Goal: Information Seeking & Learning: Learn about a topic

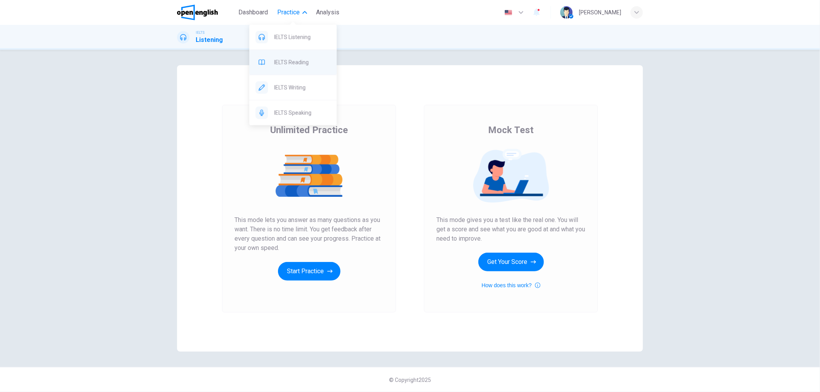
click at [291, 58] on span "IELTS Reading" at bounding box center [302, 61] width 56 height 9
click at [277, 13] on span "Practice" at bounding box center [288, 12] width 23 height 9
click at [283, 11] on span "Practice" at bounding box center [288, 12] width 23 height 9
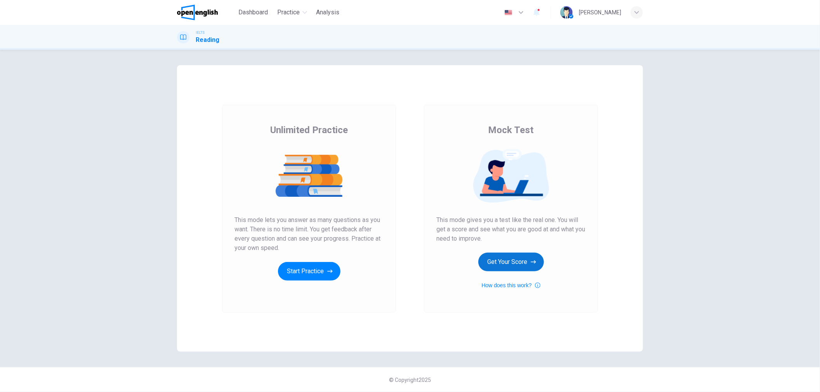
click at [515, 265] on button "Get Your Score" at bounding box center [511, 262] width 66 height 19
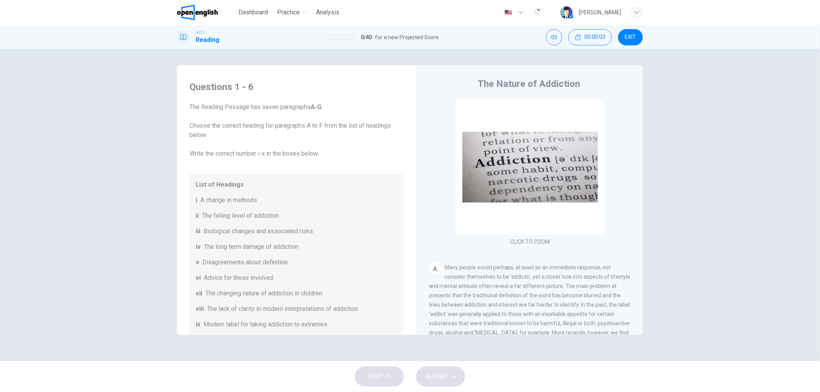
click at [628, 36] on span "EXIT" at bounding box center [630, 37] width 11 height 6
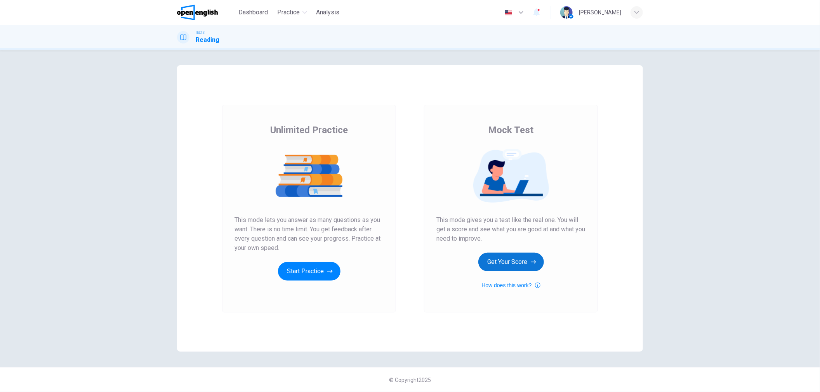
click at [500, 262] on button "Get Your Score" at bounding box center [511, 262] width 66 height 19
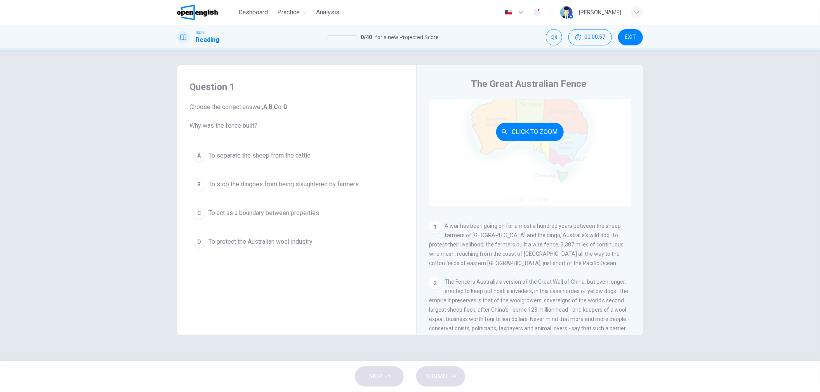
scroll to position [43, 0]
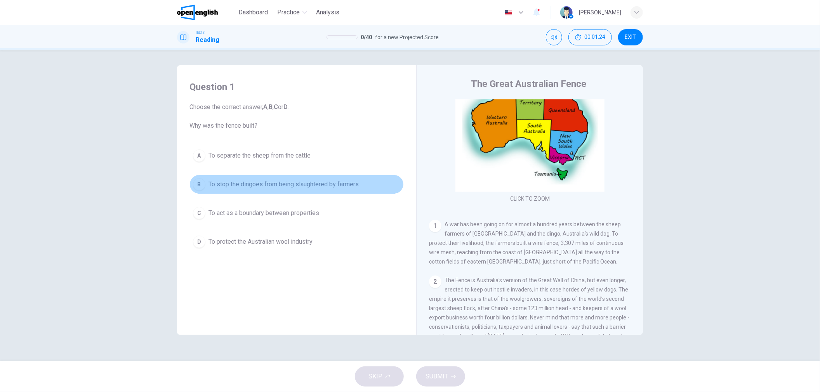
drag, startPoint x: 365, startPoint y: 185, endPoint x: 299, endPoint y: 183, distance: 65.6
click at [299, 183] on button "B To stop the dingoes from being slaughtered by farmers" at bounding box center [296, 184] width 214 height 19
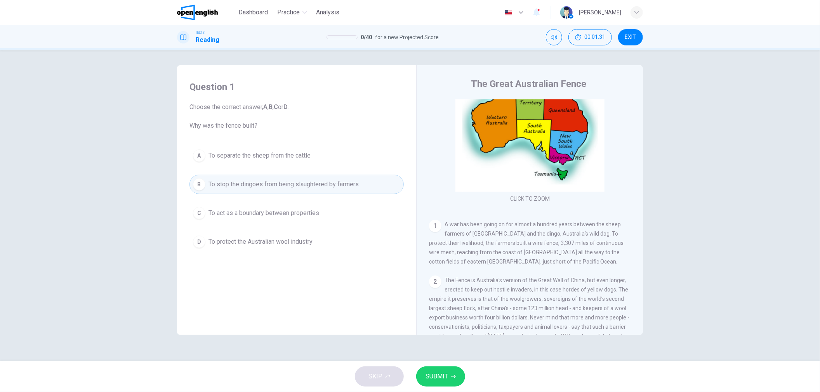
click at [306, 241] on span "To protect the Australian wool industry" at bounding box center [260, 241] width 104 height 9
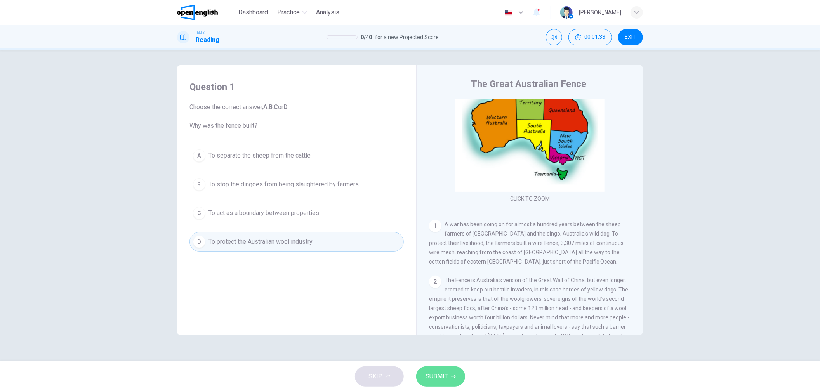
click at [434, 368] on button "SUBMIT" at bounding box center [440, 376] width 49 height 20
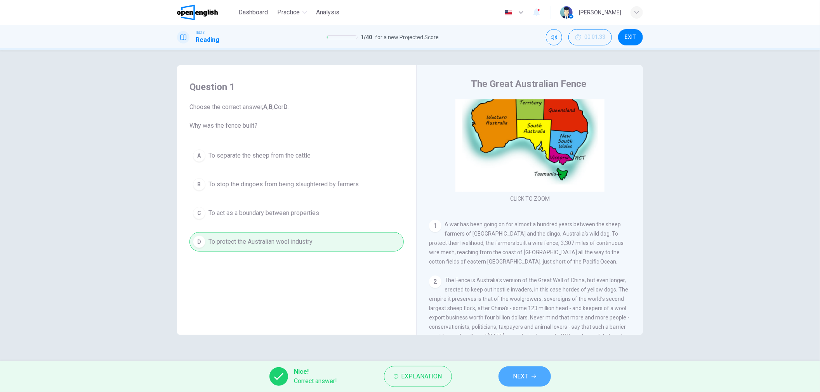
click at [520, 372] on span "NEXT" at bounding box center [520, 376] width 15 height 11
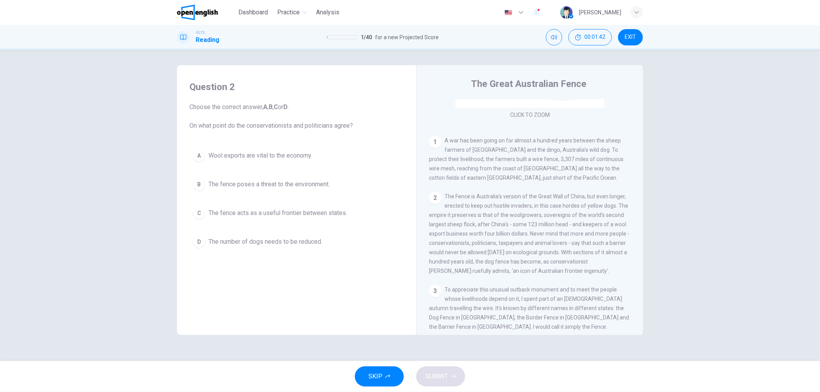
scroll to position [129, 0]
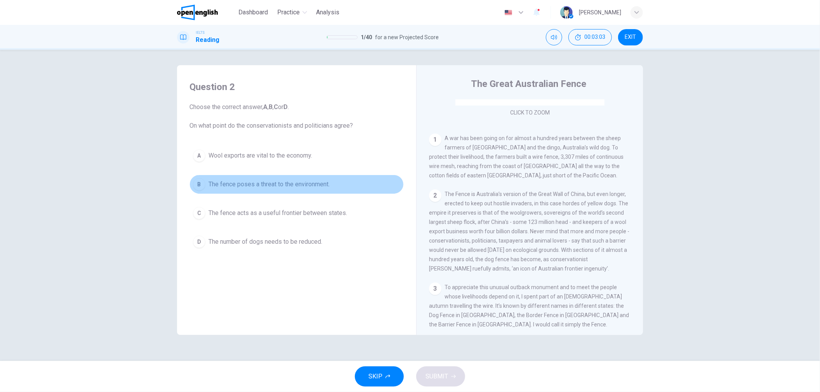
click at [302, 184] on span "The fence poses a threat to the environment." at bounding box center [268, 184] width 121 height 9
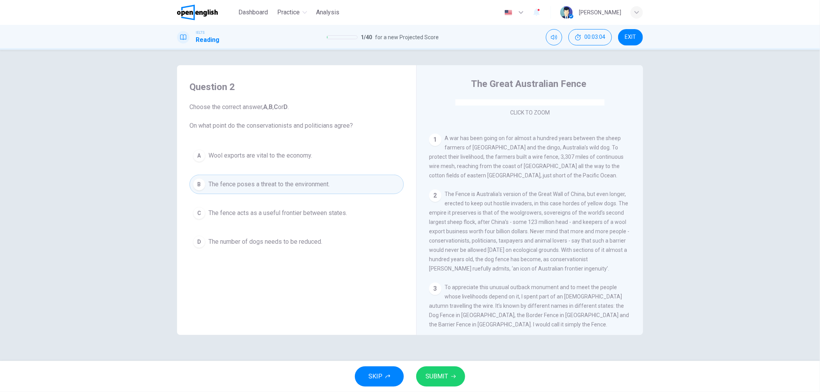
click at [447, 371] on span "SUBMIT" at bounding box center [436, 376] width 23 height 11
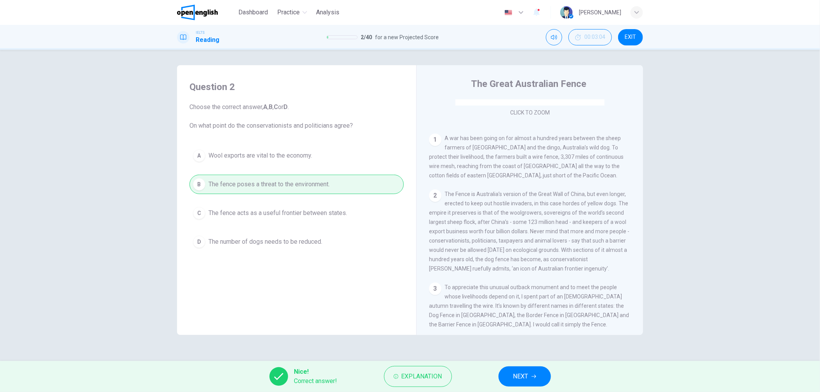
click at [517, 383] on button "NEXT" at bounding box center [524, 376] width 52 height 20
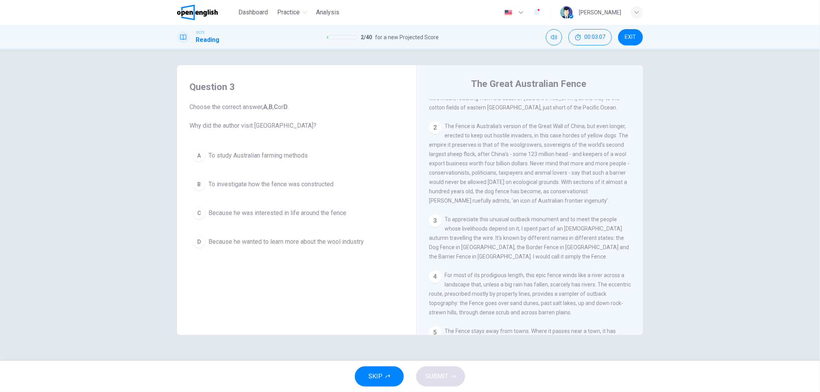
scroll to position [215, 0]
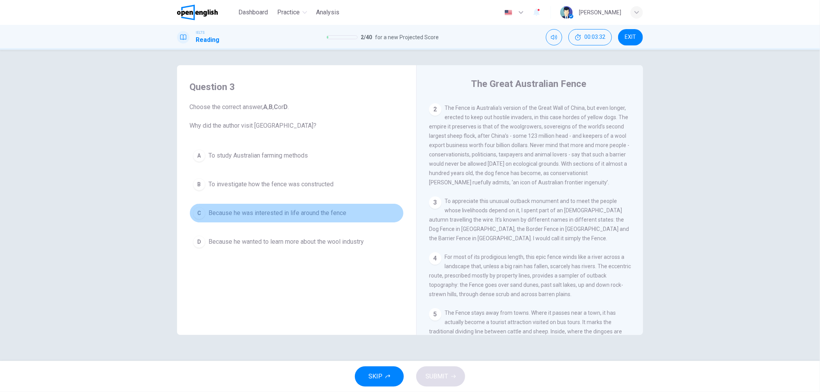
click at [330, 214] on span "Because he was interested in life around the fence" at bounding box center [277, 212] width 138 height 9
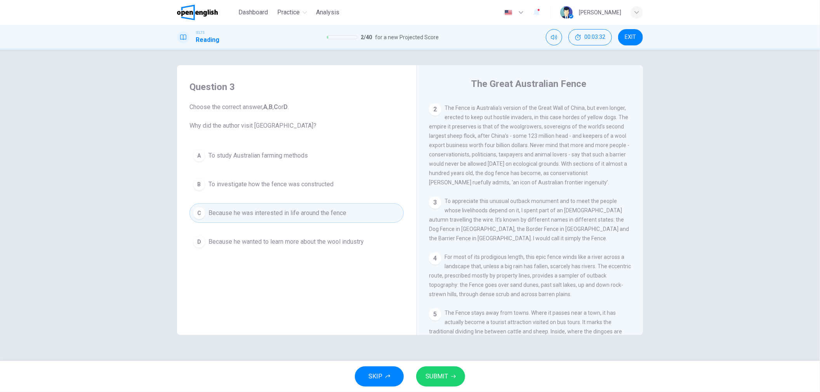
click at [432, 373] on span "SUBMIT" at bounding box center [436, 376] width 23 height 11
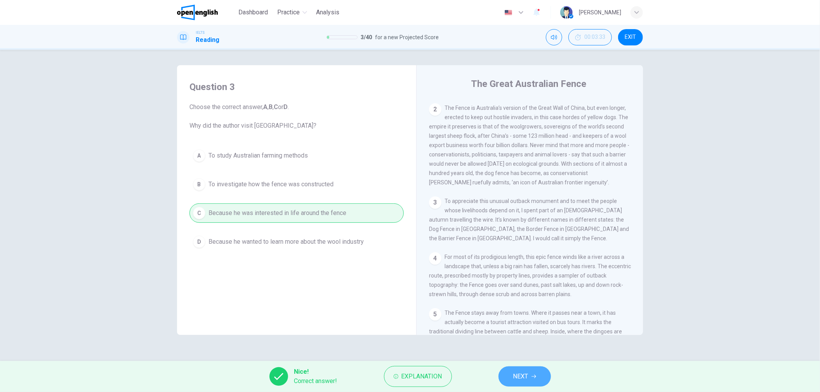
click at [525, 372] on span "NEXT" at bounding box center [520, 376] width 15 height 11
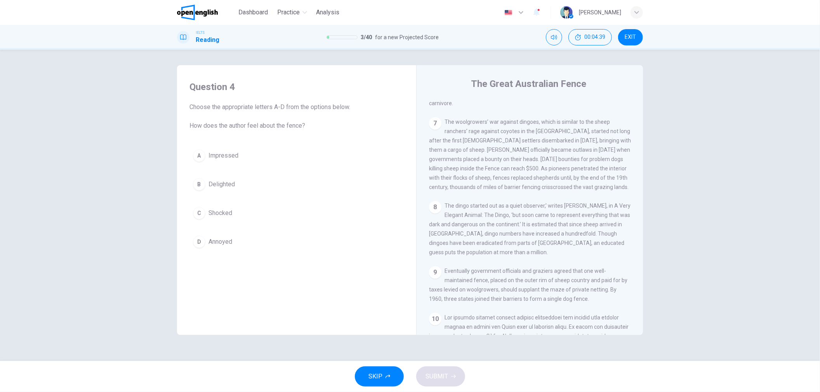
scroll to position [604, 0]
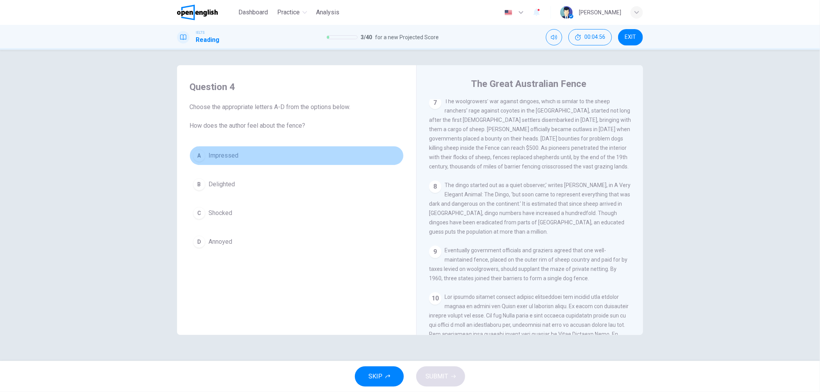
click at [231, 155] on span "Impressed" at bounding box center [223, 155] width 30 height 9
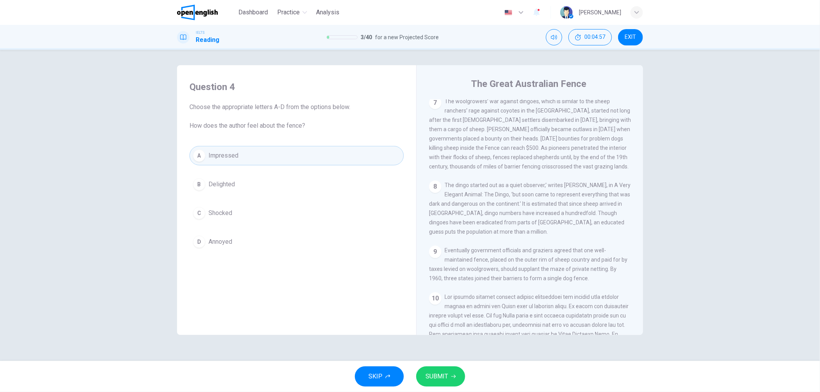
click at [442, 375] on span "SUBMIT" at bounding box center [436, 376] width 23 height 11
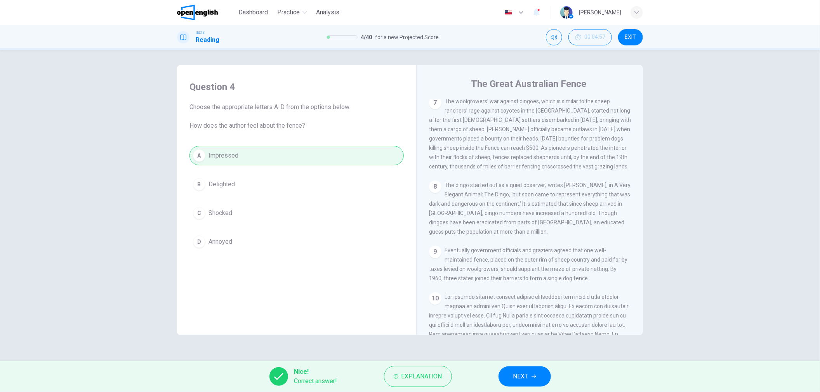
click at [529, 390] on div "Nice! Correct answer! Explanation NEXT" at bounding box center [410, 376] width 820 height 31
click at [529, 375] on button "NEXT" at bounding box center [524, 376] width 52 height 20
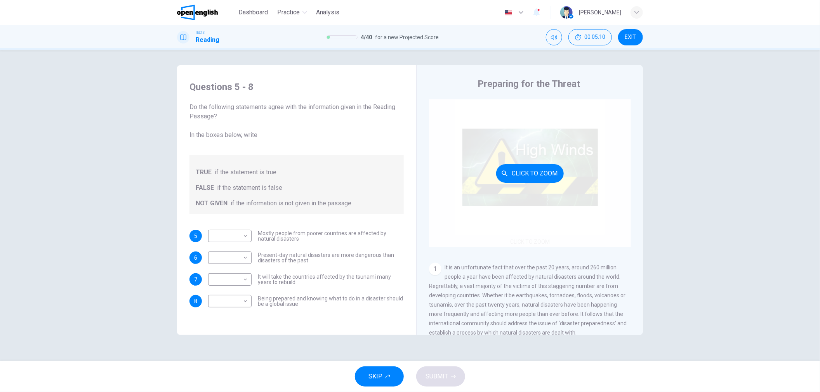
click at [579, 200] on div "Click to Zoom" at bounding box center [530, 173] width 202 height 148
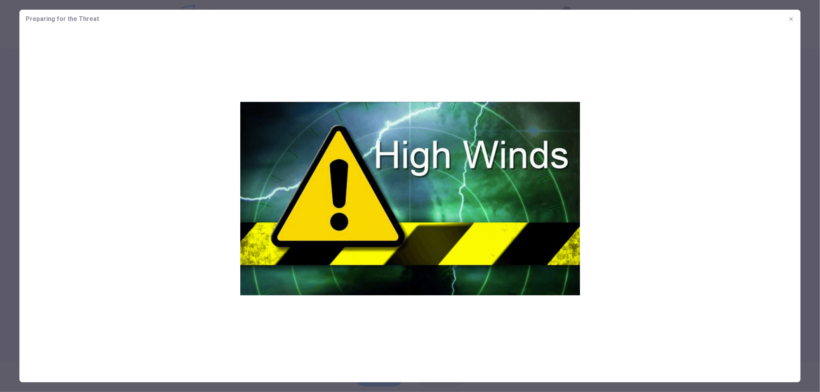
click at [788, 24] on button "button" at bounding box center [791, 19] width 12 height 12
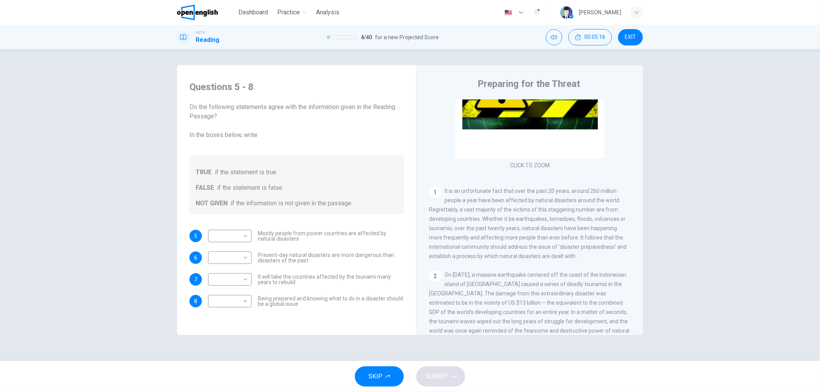
scroll to position [86, 0]
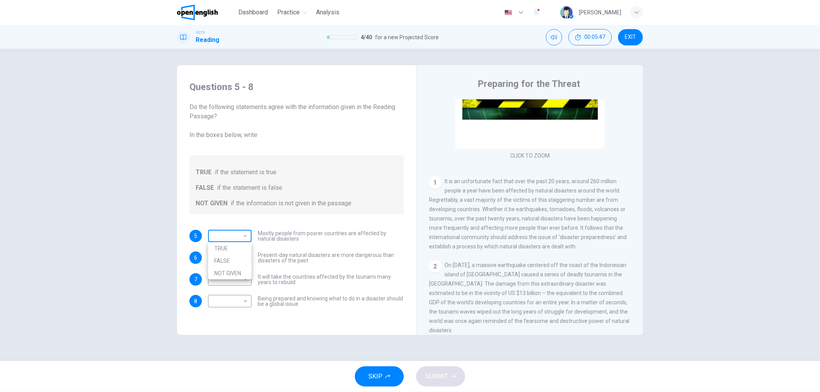
click at [213, 234] on body "This site uses cookies, as explained in our Privacy Policy . If you agree to th…" at bounding box center [410, 196] width 820 height 392
click at [224, 263] on li "FALSE" at bounding box center [229, 261] width 43 height 12
type input "*****"
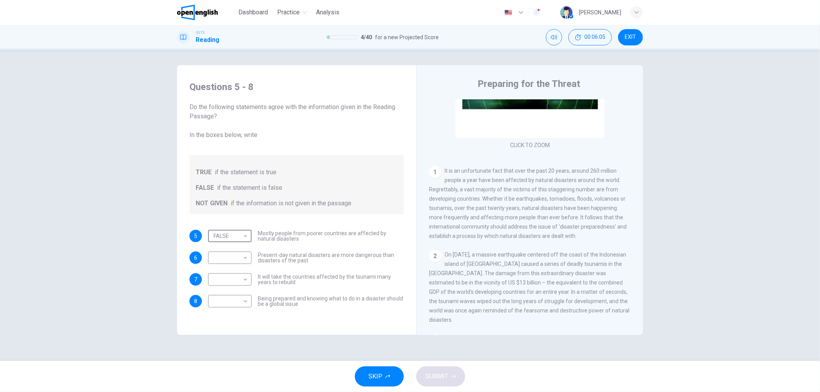
scroll to position [129, 0]
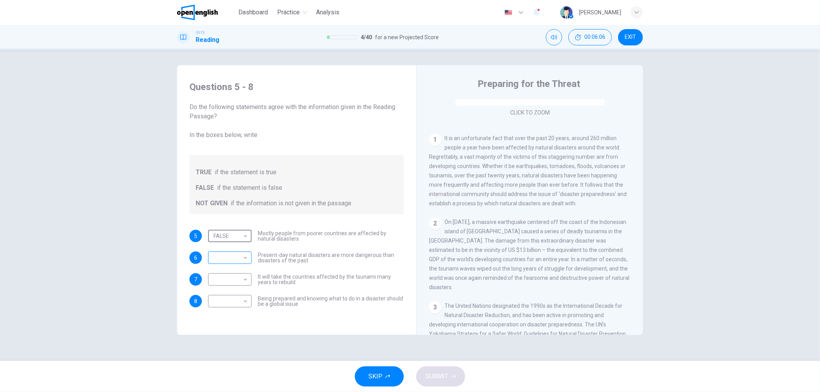
click at [239, 258] on body "This site uses cookies, as explained in our Privacy Policy . If you agree to th…" at bounding box center [410, 196] width 820 height 392
click at [246, 268] on li "TRUE" at bounding box center [229, 270] width 43 height 12
type input "****"
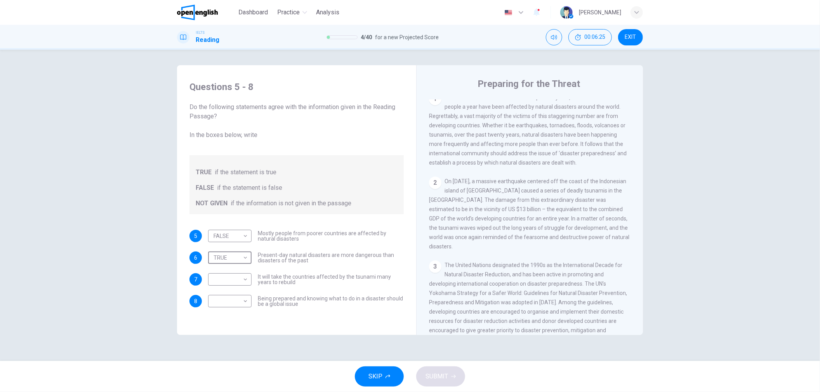
scroll to position [172, 0]
click at [241, 278] on body "This site uses cookies, as explained in our Privacy Policy . If you agree to th…" at bounding box center [410, 196] width 820 height 392
click at [232, 316] on li "NOT GIVEN" at bounding box center [229, 316] width 43 height 12
type input "*********"
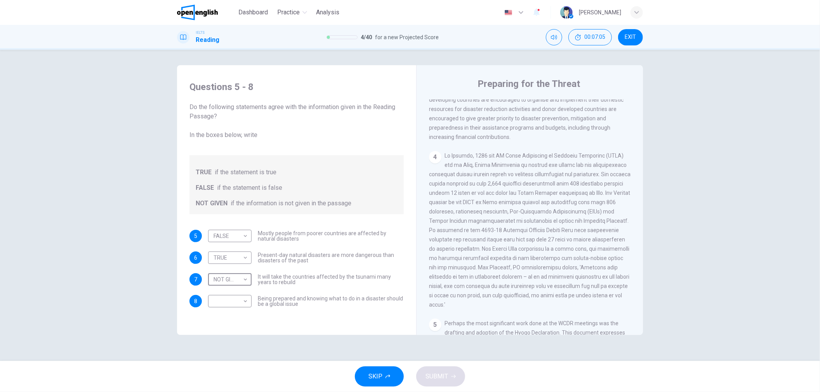
scroll to position [388, 0]
click at [246, 303] on body "This site uses cookies, as explained in our Privacy Policy . If you agree to th…" at bounding box center [410, 196] width 820 height 392
click at [236, 315] on li "TRUE" at bounding box center [229, 313] width 43 height 12
type input "****"
click at [443, 376] on span "SUBMIT" at bounding box center [436, 376] width 23 height 11
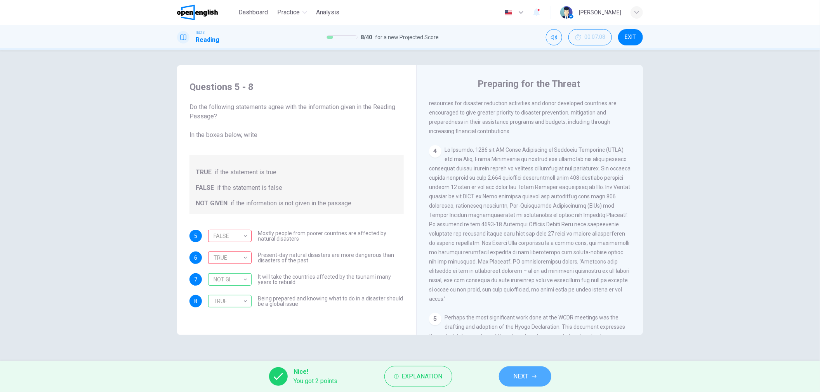
click at [535, 376] on icon "button" at bounding box center [534, 376] width 5 height 5
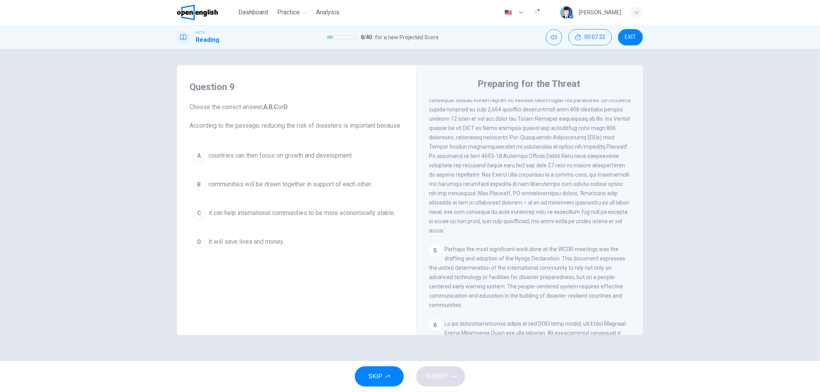
scroll to position [474, 0]
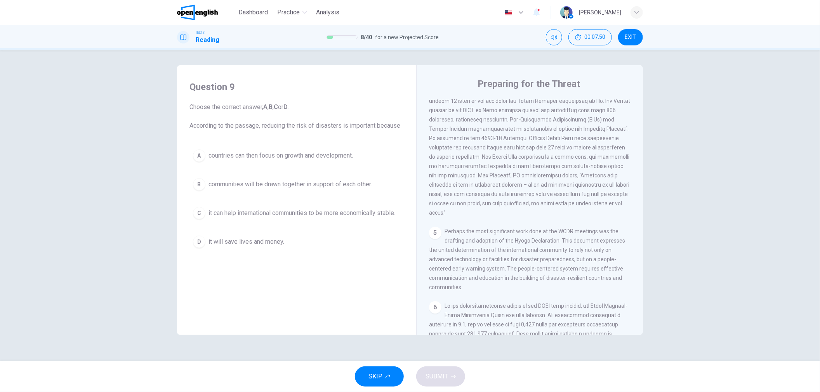
click at [575, 187] on span at bounding box center [529, 138] width 201 height 155
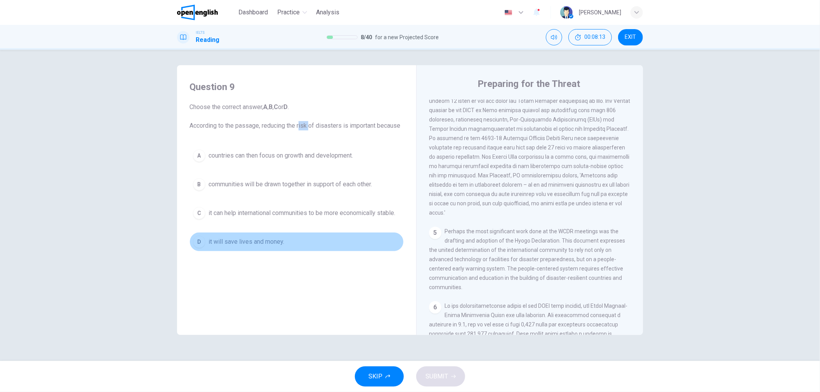
click at [281, 244] on span "it will save lives and money." at bounding box center [246, 241] width 76 height 9
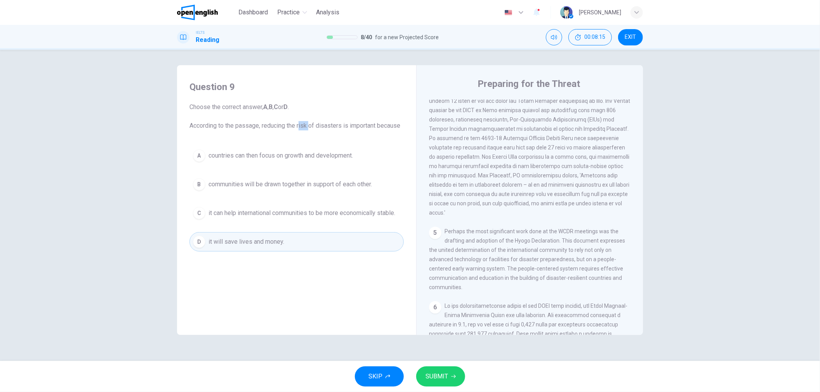
click at [434, 372] on span "SUBMIT" at bounding box center [436, 376] width 23 height 11
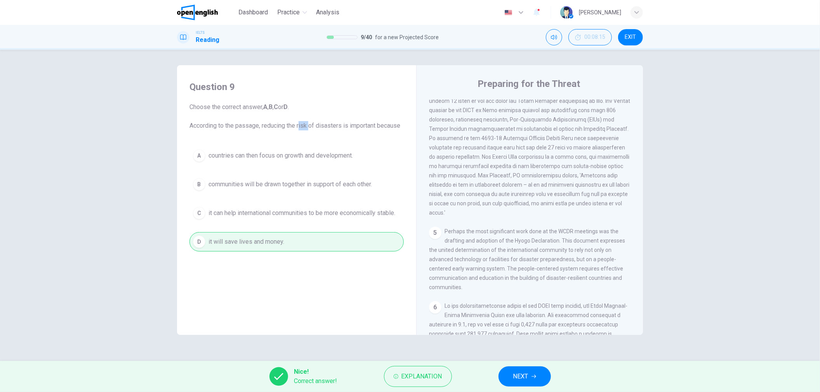
click at [528, 378] on span "NEXT" at bounding box center [520, 376] width 15 height 11
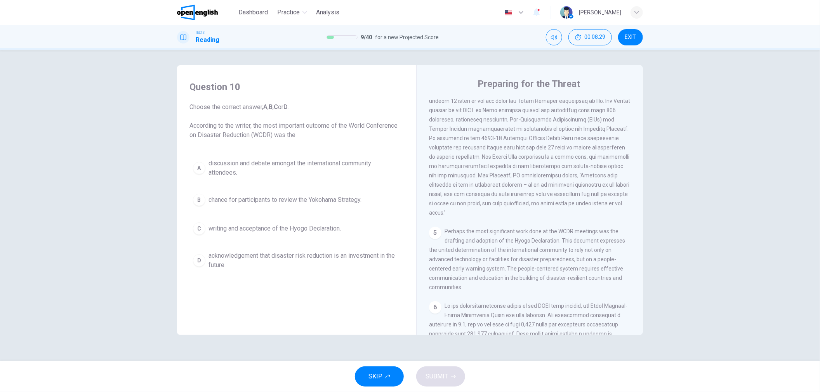
click at [226, 229] on span "writing and acceptance of the Hyogo Declaration." at bounding box center [274, 228] width 132 height 9
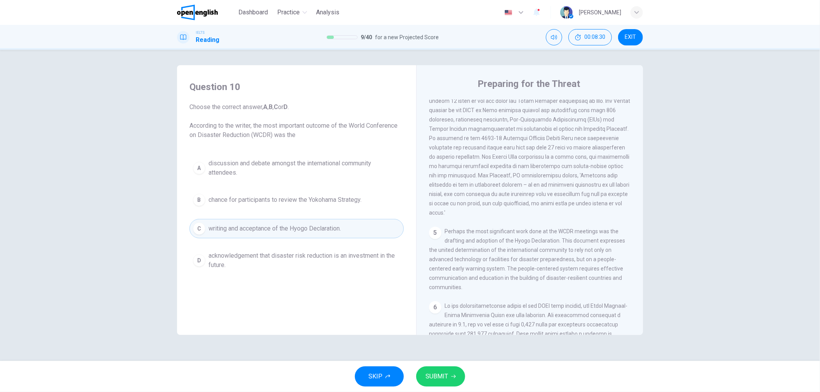
click at [444, 371] on button "SUBMIT" at bounding box center [440, 376] width 49 height 20
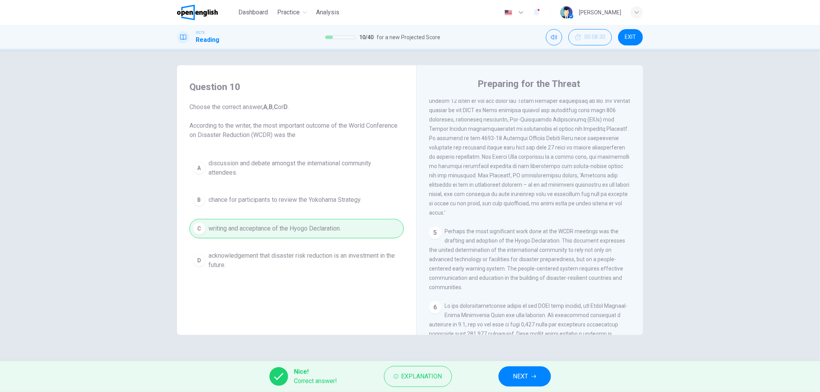
click at [533, 380] on button "NEXT" at bounding box center [524, 376] width 52 height 20
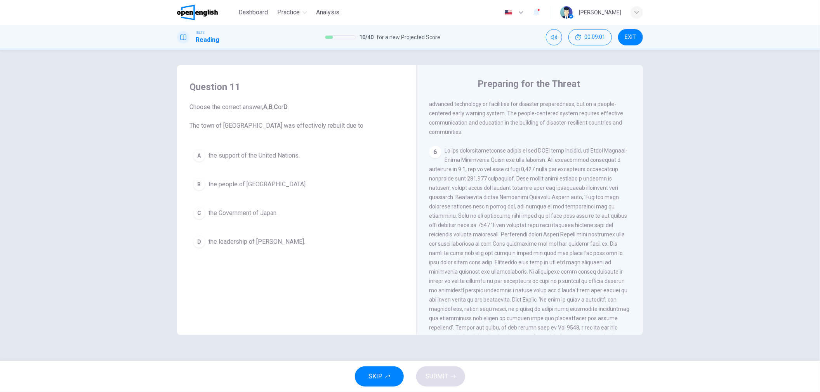
scroll to position [645, 0]
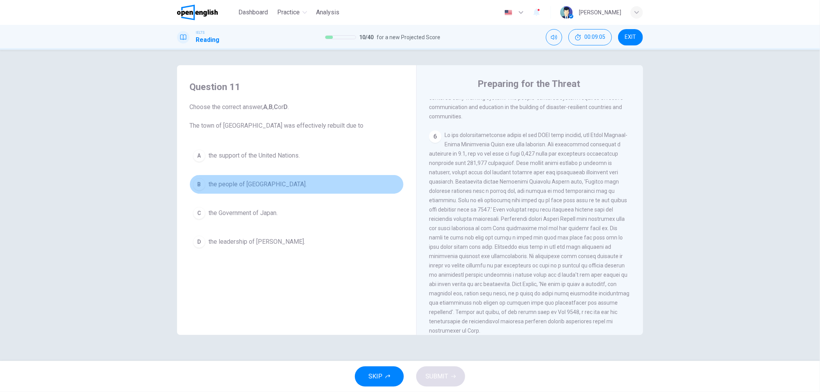
click at [263, 185] on button "B the people of [GEOGRAPHIC_DATA]." at bounding box center [296, 184] width 214 height 19
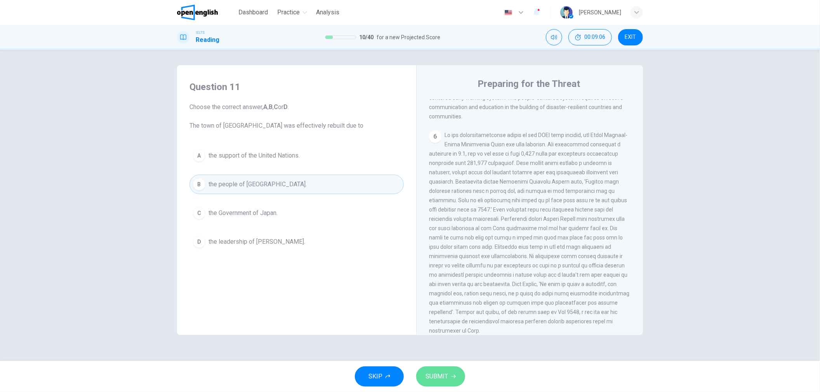
click at [439, 378] on span "SUBMIT" at bounding box center [436, 376] width 23 height 11
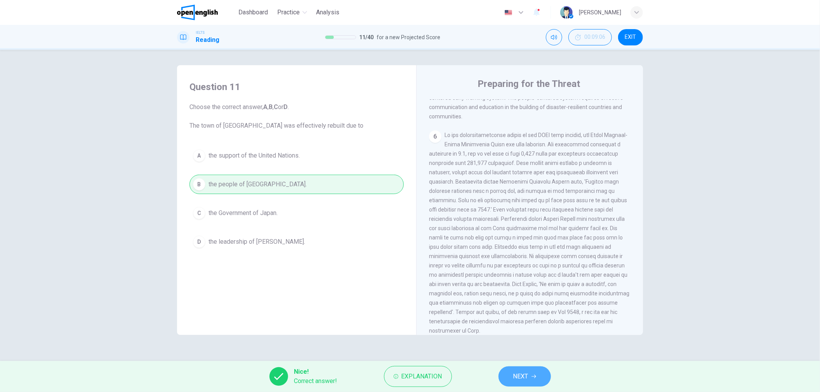
click at [525, 375] on span "NEXT" at bounding box center [520, 376] width 15 height 11
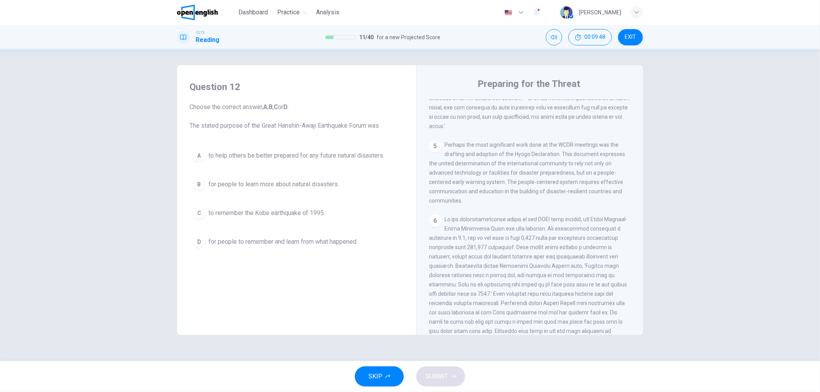
scroll to position [558, 0]
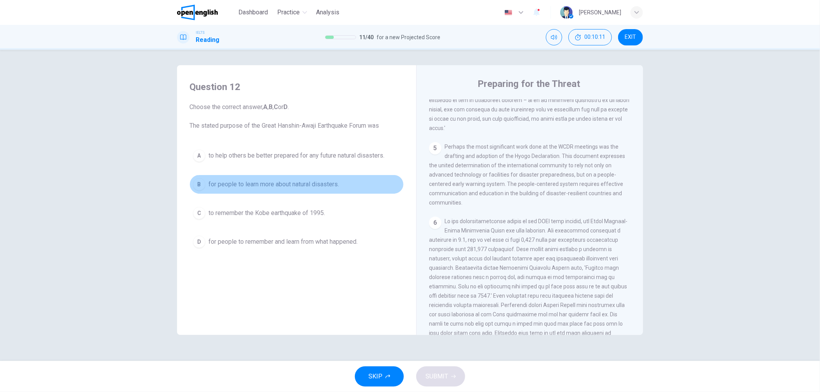
click at [298, 184] on span "for people to learn more about natural disasters." at bounding box center [273, 184] width 130 height 9
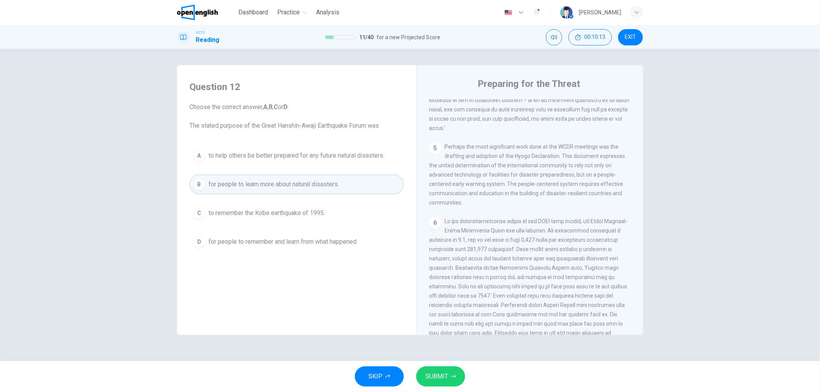
click at [446, 371] on span "SUBMIT" at bounding box center [436, 376] width 23 height 11
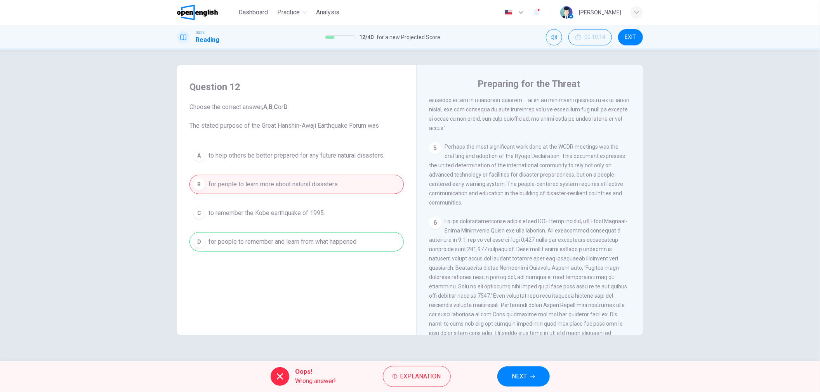
click at [510, 376] on button "NEXT" at bounding box center [523, 376] width 52 height 20
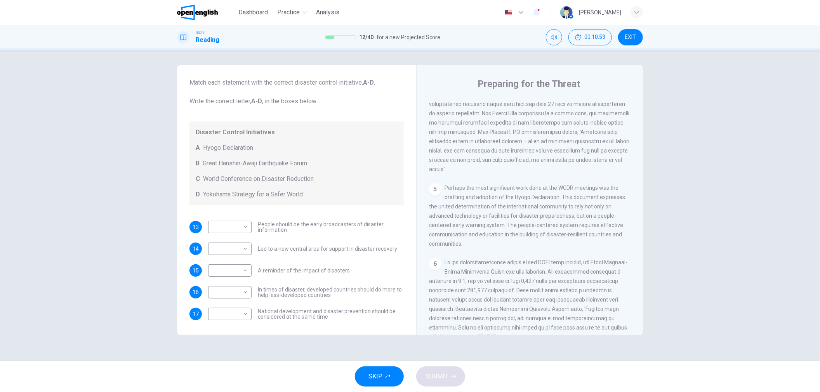
scroll to position [53, 0]
click at [300, 222] on span "People should be the early broadcasters of disaster information" at bounding box center [331, 226] width 146 height 11
click at [237, 225] on body "This site uses cookies, as explained in our Privacy Policy . If you agree to th…" at bounding box center [410, 196] width 820 height 392
click at [237, 235] on li "A" at bounding box center [229, 239] width 43 height 12
type input "*"
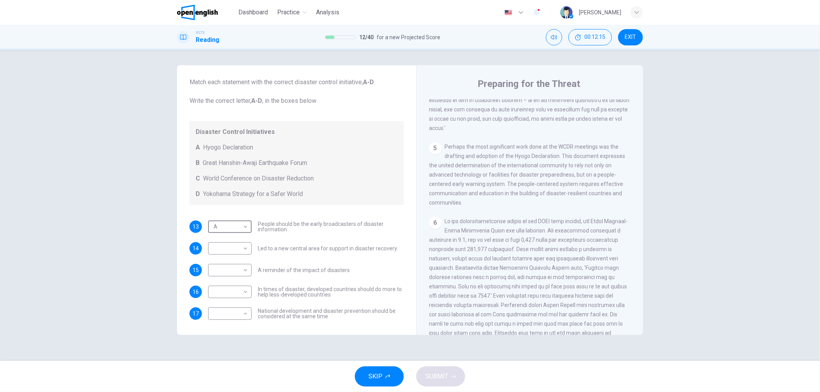
scroll to position [560, 0]
click at [239, 267] on body "This site uses cookies, as explained in our Privacy Policy . If you agree to th…" at bounding box center [410, 196] width 820 height 392
click at [241, 293] on li "B" at bounding box center [229, 295] width 43 height 12
type input "*"
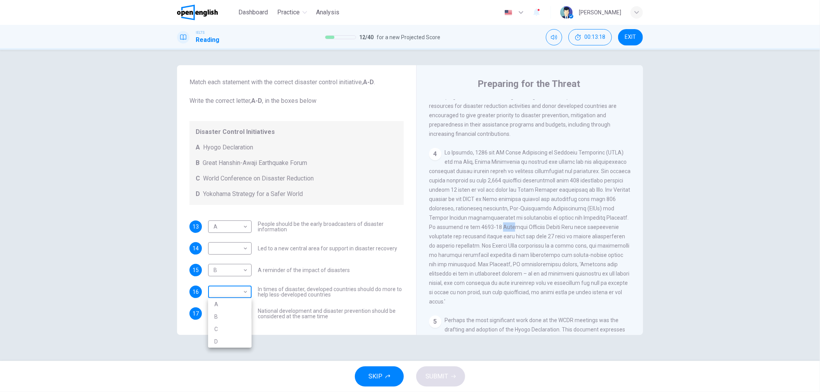
click at [223, 290] on body "This site uses cookies, as explained in our Privacy Policy . If you agree to th…" at bounding box center [410, 196] width 820 height 392
click at [216, 338] on li "D" at bounding box center [229, 341] width 43 height 12
type input "*"
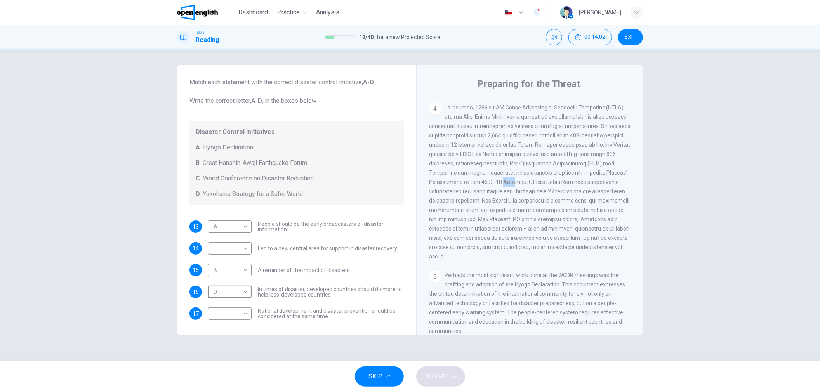
scroll to position [428, 0]
click at [225, 311] on body "This site uses cookies, as explained in our Privacy Policy . If you agree to th…" at bounding box center [410, 196] width 820 height 392
click at [227, 360] on li "D" at bounding box center [229, 363] width 43 height 12
type input "*"
drag, startPoint x: 581, startPoint y: 136, endPoint x: 567, endPoint y: 137, distance: 13.6
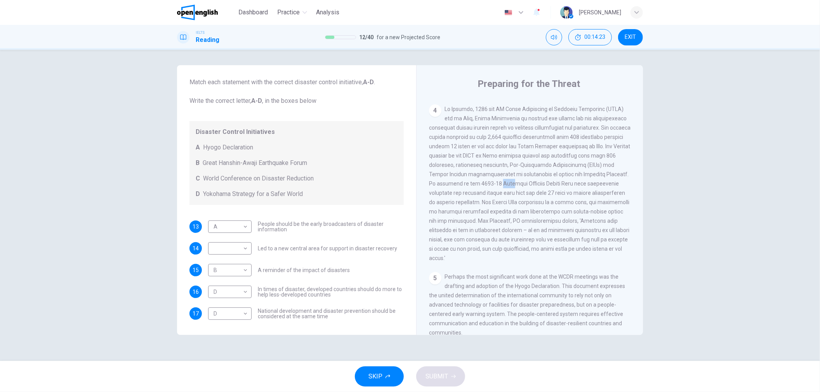
click at [567, 137] on span at bounding box center [529, 183] width 201 height 155
drag, startPoint x: 531, startPoint y: 180, endPoint x: 613, endPoint y: 180, distance: 82.3
click at [613, 180] on span at bounding box center [529, 183] width 201 height 155
drag, startPoint x: 499, startPoint y: 192, endPoint x: 647, endPoint y: 192, distance: 147.8
click at [647, 192] on div "Questions 13 - 17 Look at the following statements and the list of disaster con…" at bounding box center [410, 205] width 490 height 280
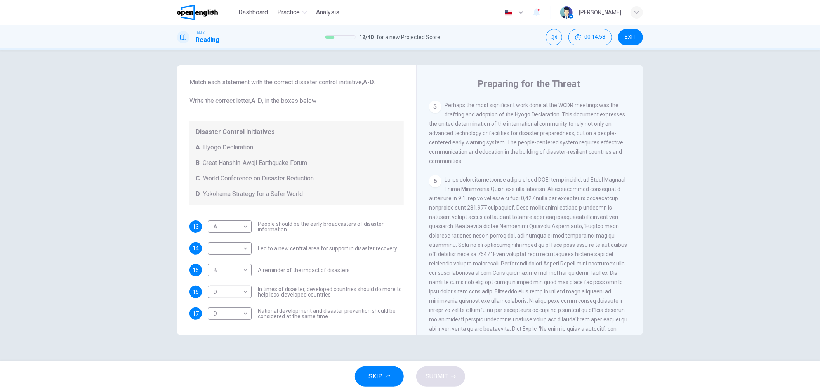
scroll to position [601, 0]
drag, startPoint x: 553, startPoint y: 240, endPoint x: 554, endPoint y: 256, distance: 16.0
click at [554, 256] on div "6" at bounding box center [530, 276] width 202 height 205
drag, startPoint x: 483, startPoint y: 260, endPoint x: 504, endPoint y: 261, distance: 21.0
click at [504, 261] on span at bounding box center [529, 277] width 200 height 202
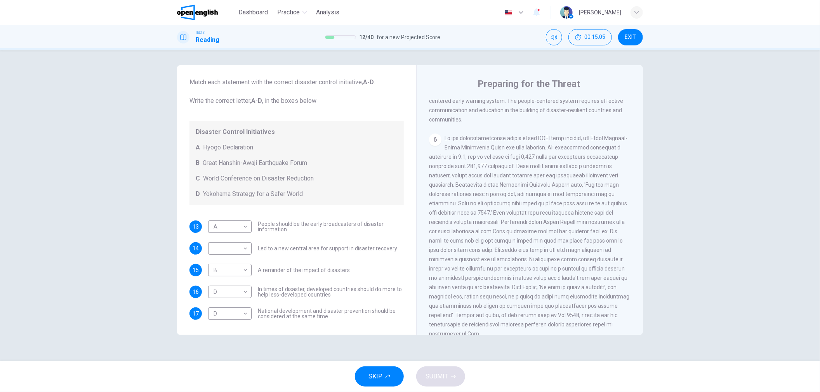
scroll to position [644, 0]
click at [243, 246] on body "This site uses cookies, as explained in our Privacy Policy . If you agree to th…" at bounding box center [410, 196] width 820 height 392
click at [236, 272] on li "B" at bounding box center [229, 273] width 43 height 12
type input "*"
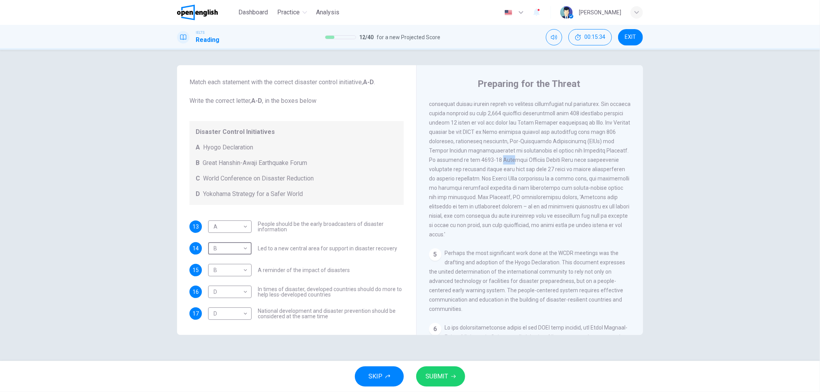
scroll to position [428, 0]
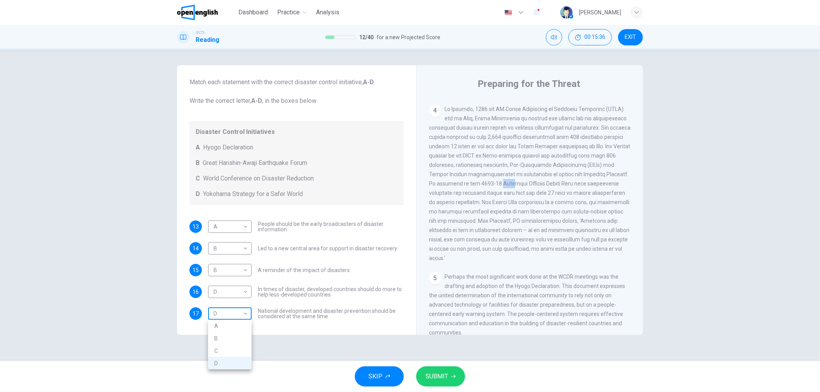
click at [226, 310] on body "This site uses cookies, as explained in our Privacy Policy . If you agree to th…" at bounding box center [410, 196] width 820 height 392
click at [353, 313] on div at bounding box center [410, 196] width 820 height 392
click at [441, 380] on span "SUBMIT" at bounding box center [436, 376] width 23 height 11
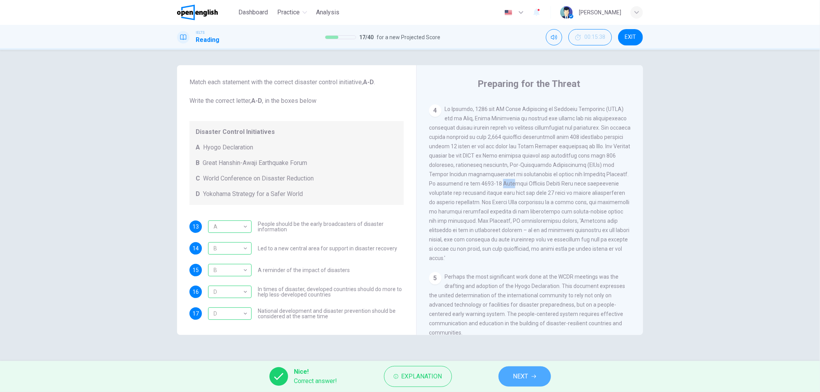
click at [528, 368] on button "NEXT" at bounding box center [524, 376] width 52 height 20
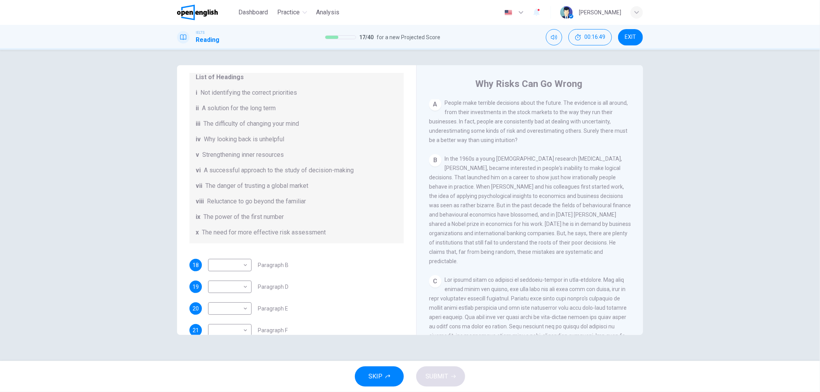
scroll to position [164, 0]
drag, startPoint x: 250, startPoint y: 167, endPoint x: 305, endPoint y: 166, distance: 55.1
click at [305, 166] on span "A successful approach to the study of decision-making" at bounding box center [279, 170] width 150 height 9
drag, startPoint x: 247, startPoint y: 154, endPoint x: 263, endPoint y: 153, distance: 16.7
click at [263, 153] on span "Strengthening inner resources" at bounding box center [242, 154] width 81 height 9
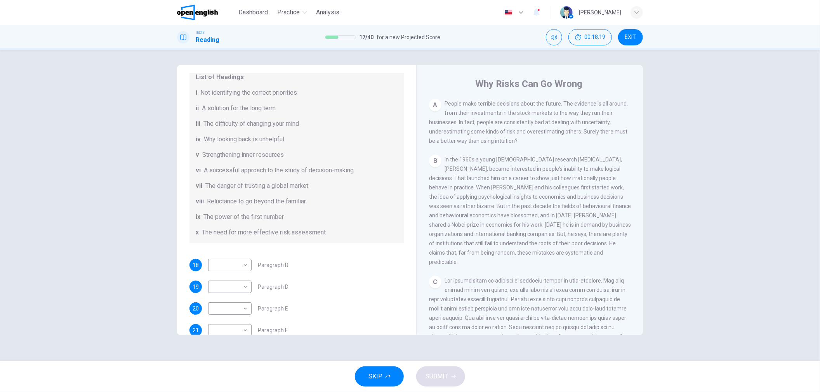
drag, startPoint x: 256, startPoint y: 140, endPoint x: 264, endPoint y: 140, distance: 8.5
click at [264, 140] on span "Why looking back is unhelpful" at bounding box center [244, 139] width 80 height 9
drag, startPoint x: 271, startPoint y: 121, endPoint x: 294, endPoint y: 124, distance: 22.7
click at [294, 124] on span "The difficulty of changing your mind" at bounding box center [250, 123] width 95 height 9
click at [239, 262] on body "This site uses cookies, as explained in our Privacy Policy . If you agree to th…" at bounding box center [410, 196] width 820 height 392
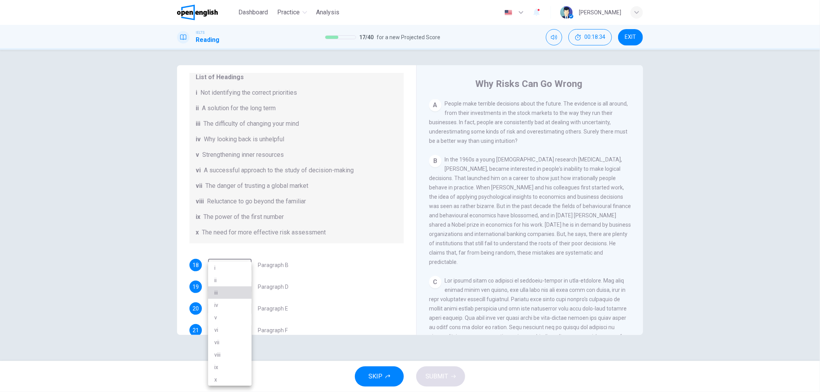
click at [236, 290] on li "iii" at bounding box center [229, 292] width 43 height 12
type input "***"
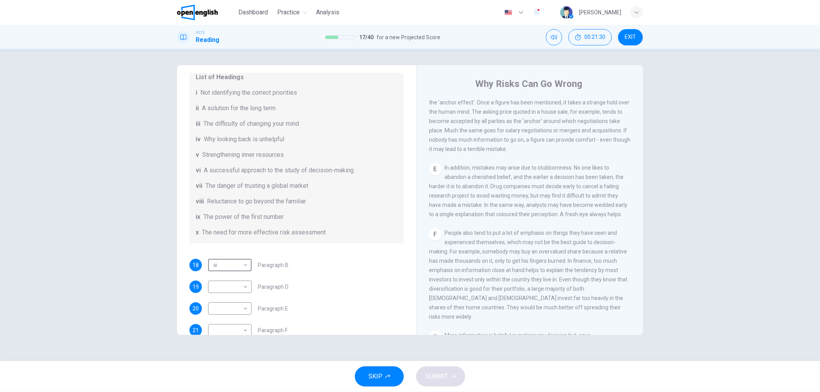
scroll to position [508, 0]
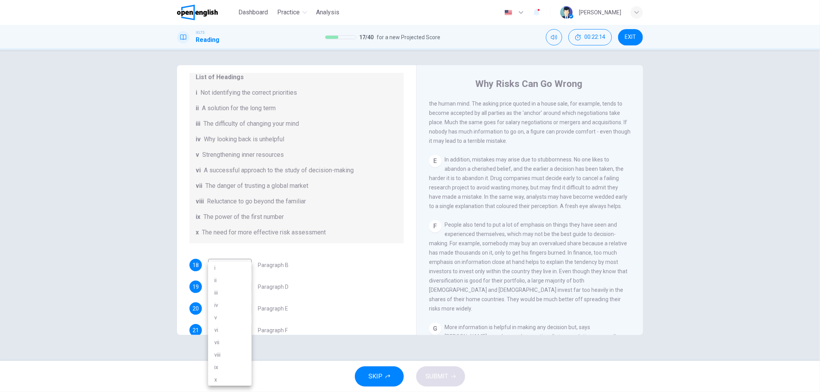
click at [239, 327] on body "This site uses cookies, as explained in our Privacy Policy . If you agree to th…" at bounding box center [410, 196] width 820 height 392
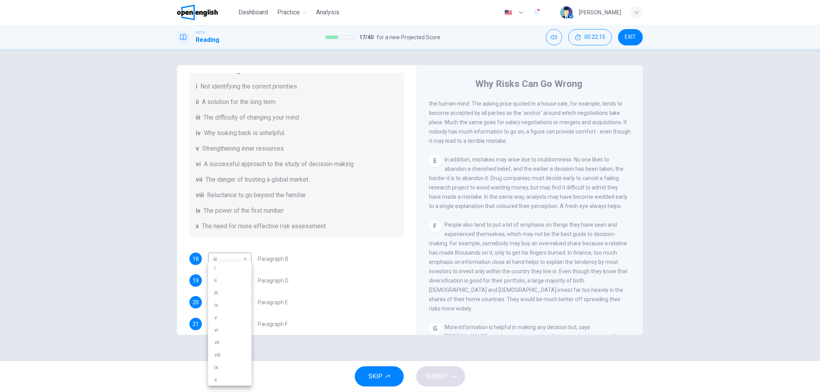
click at [228, 383] on li "x" at bounding box center [229, 379] width 43 height 12
type input "*"
drag, startPoint x: 244, startPoint y: 84, endPoint x: 322, endPoint y: 86, distance: 78.0
click at [322, 86] on div "i Not identifying the correct priorities" at bounding box center [297, 86] width 202 height 9
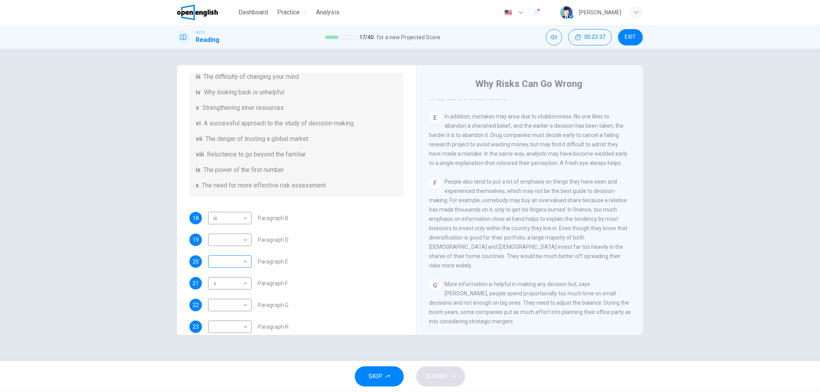
scroll to position [138, 0]
click at [237, 302] on body "This site uses cookies, as explained in our Privacy Policy . If you agree to th…" at bounding box center [410, 196] width 820 height 392
click at [233, 267] on li "i" at bounding box center [229, 268] width 43 height 12
type input "*"
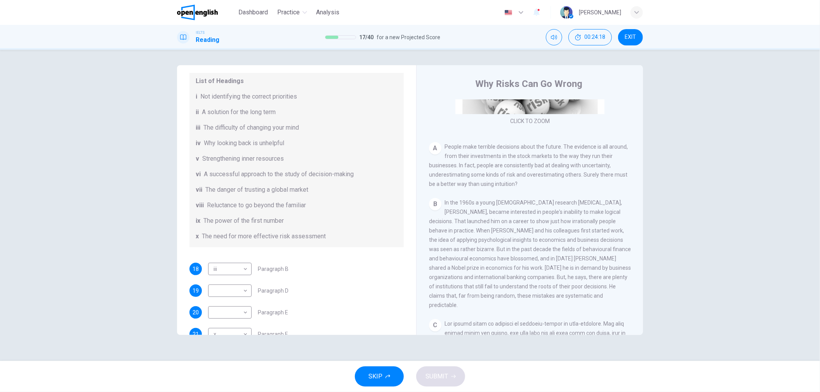
scroll to position [106, 0]
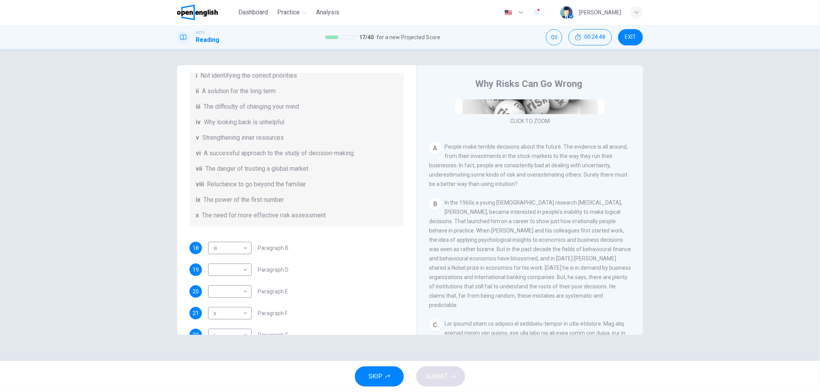
drag, startPoint x: 208, startPoint y: 109, endPoint x: 292, endPoint y: 100, distance: 84.3
click at [289, 99] on div "List of Headings i Not identifying the correct priorities ii A solution for the…" at bounding box center [296, 137] width 214 height 177
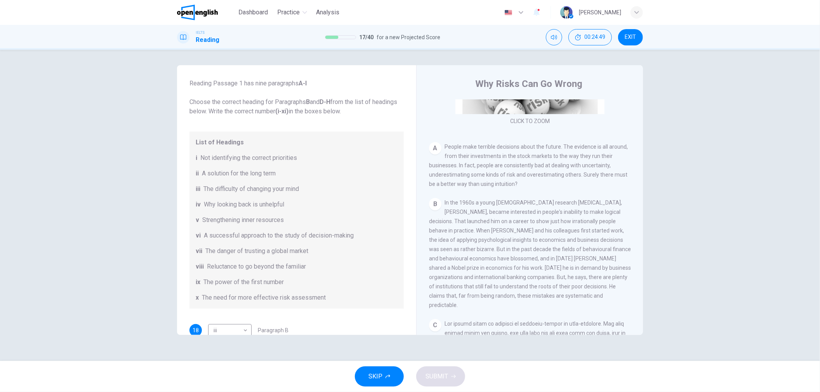
scroll to position [0, 0]
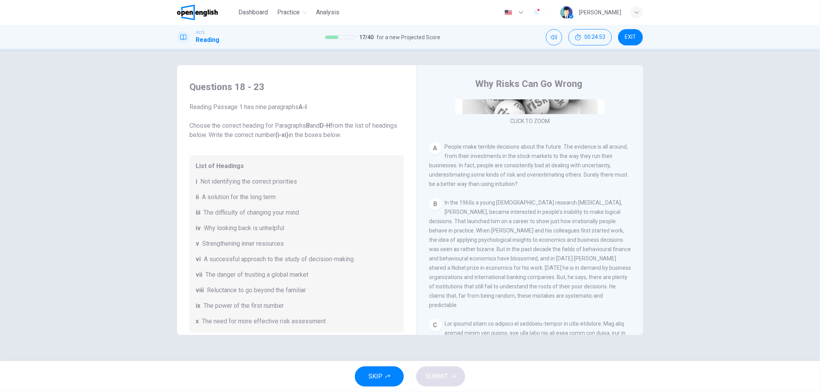
drag, startPoint x: 532, startPoint y: 282, endPoint x: 559, endPoint y: 277, distance: 27.2
click at [559, 277] on div "B In the 1960s a young [DEMOGRAPHIC_DATA] research [MEDICAL_DATA], [PERSON_NAME…" at bounding box center [530, 254] width 202 height 112
drag, startPoint x: 438, startPoint y: 288, endPoint x: 480, endPoint y: 288, distance: 41.9
click at [479, 288] on span "In the 1960s a young [DEMOGRAPHIC_DATA] research [MEDICAL_DATA], [PERSON_NAME],…" at bounding box center [530, 253] width 202 height 109
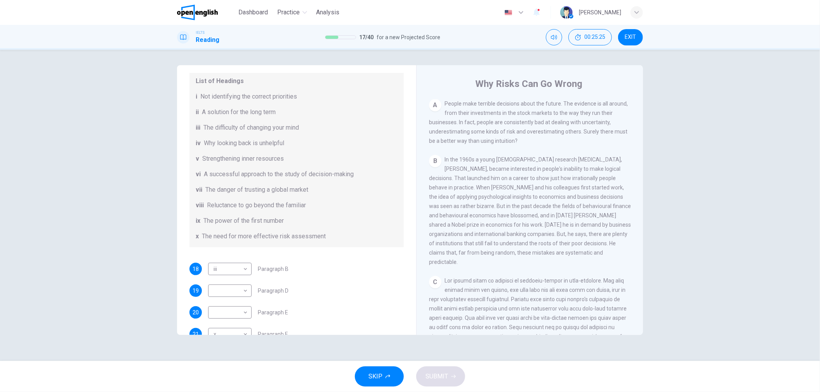
scroll to position [86, 0]
click at [234, 265] on body "This site uses cookies, as explained in our Privacy Policy . If you agree to th…" at bounding box center [410, 196] width 820 height 392
click at [234, 354] on li "viii" at bounding box center [229, 354] width 43 height 12
type input "****"
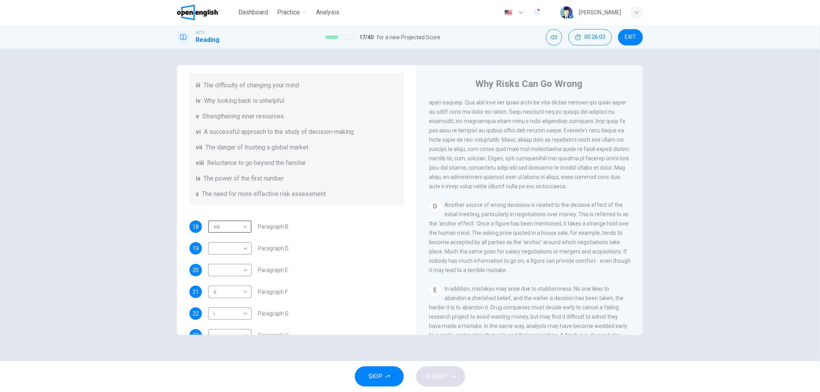
scroll to position [129, 0]
click at [230, 244] on body "This site uses cookies, as explained in our Privacy Policy . If you agree to th…" at bounding box center [410, 196] width 820 height 392
click at [222, 357] on li "ix" at bounding box center [229, 358] width 43 height 12
type input "**"
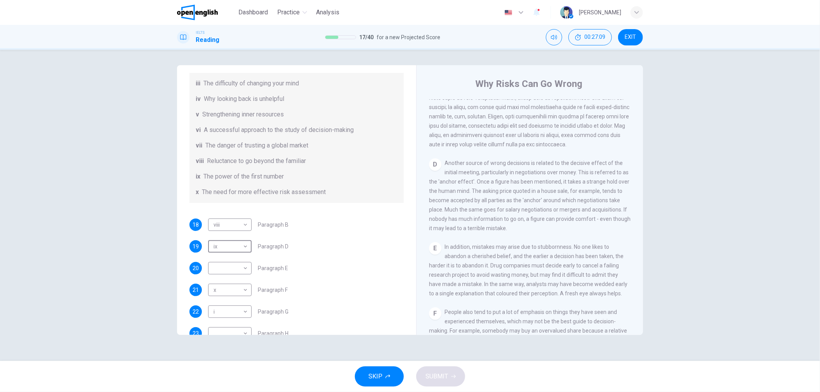
scroll to position [465, 0]
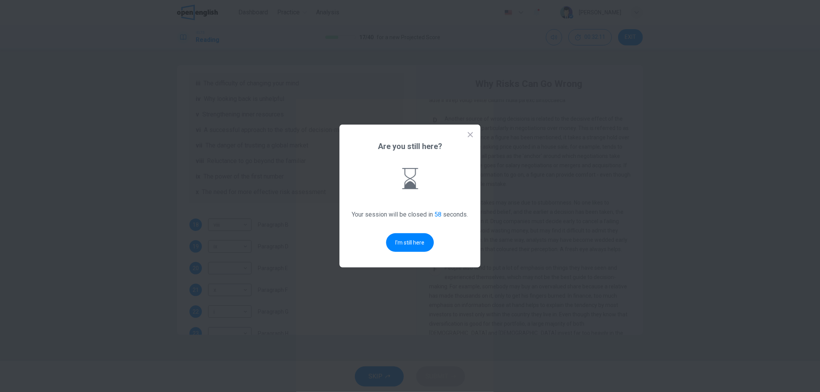
drag, startPoint x: 577, startPoint y: 55, endPoint x: 506, endPoint y: 49, distance: 71.3
click at [566, 54] on div at bounding box center [410, 196] width 820 height 392
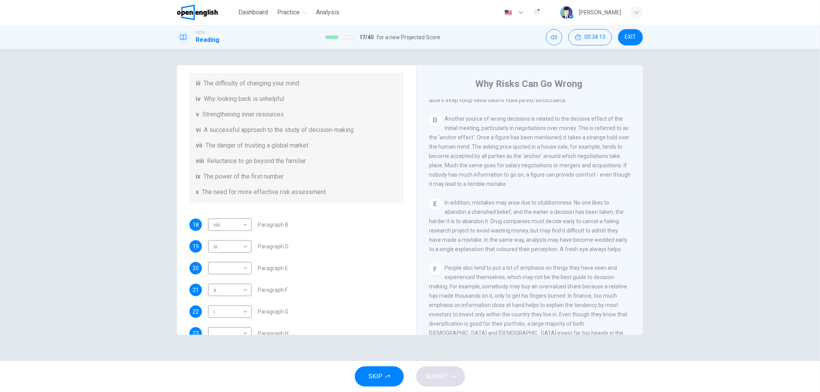
drag, startPoint x: 520, startPoint y: 203, endPoint x: 523, endPoint y: 218, distance: 14.8
click at [523, 218] on span "In addition, mistakes may arise due to stubbornness. No one likes to abandon a …" at bounding box center [528, 225] width 198 height 53
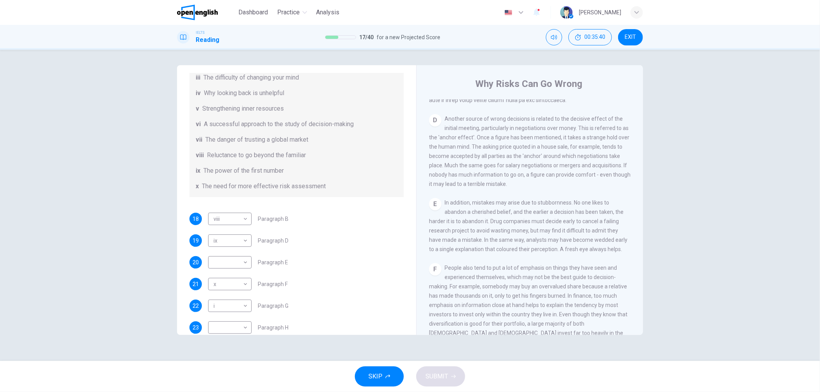
scroll to position [149, 0]
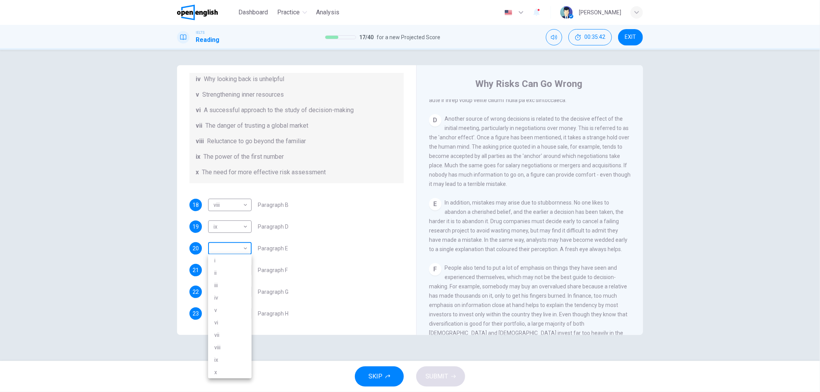
click at [239, 248] on body "This site uses cookies, as explained in our Privacy Policy . If you agree to th…" at bounding box center [410, 196] width 820 height 392
click at [214, 286] on li "iii" at bounding box center [229, 285] width 43 height 12
type input "***"
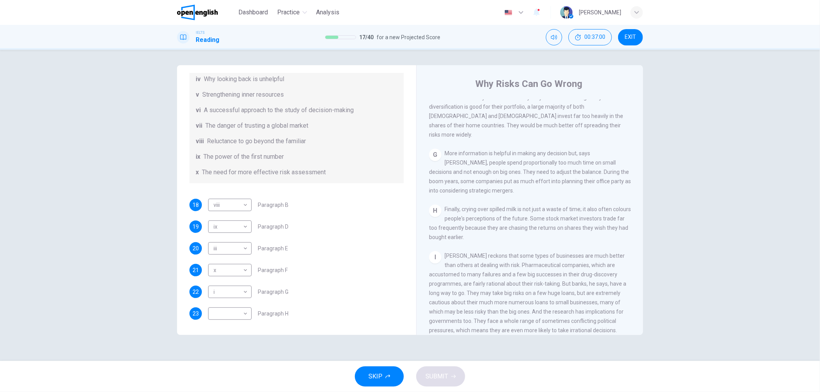
drag, startPoint x: 517, startPoint y: 252, endPoint x: 516, endPoint y: 281, distance: 29.1
click at [516, 281] on span "[PERSON_NAME] reckons that some types of businesses are much better than others…" at bounding box center [527, 293] width 197 height 81
click at [236, 315] on body "This site uses cookies, as explained in our Privacy Policy . If you agree to th…" at bounding box center [410, 196] width 820 height 392
click at [229, 340] on li "vii" at bounding box center [229, 342] width 43 height 12
type input "***"
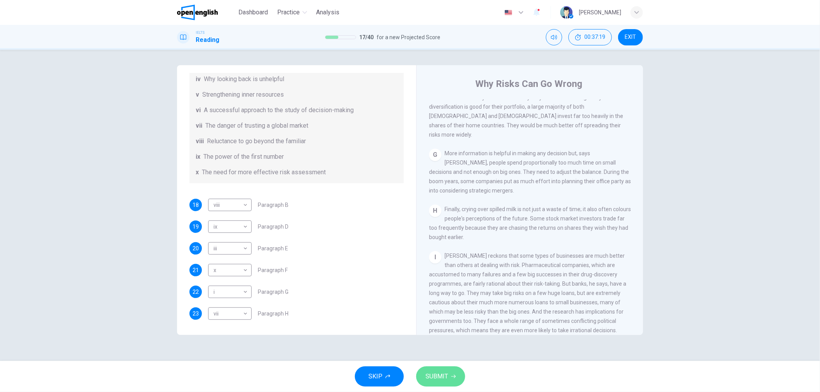
click at [441, 374] on span "SUBMIT" at bounding box center [436, 376] width 23 height 11
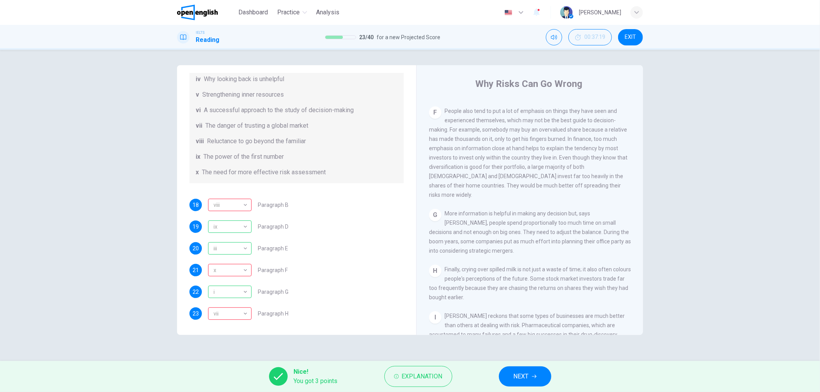
scroll to position [682, 0]
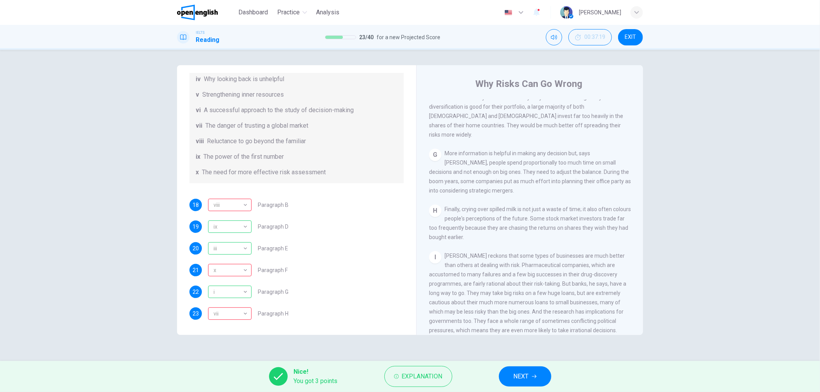
click at [536, 378] on icon "button" at bounding box center [534, 376] width 5 height 5
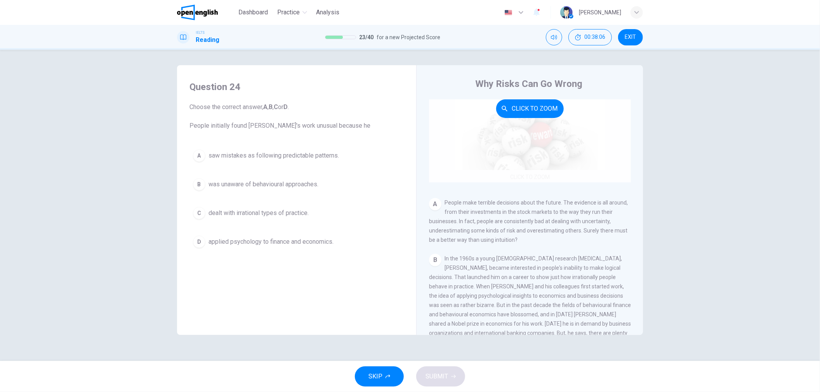
scroll to position [86, 0]
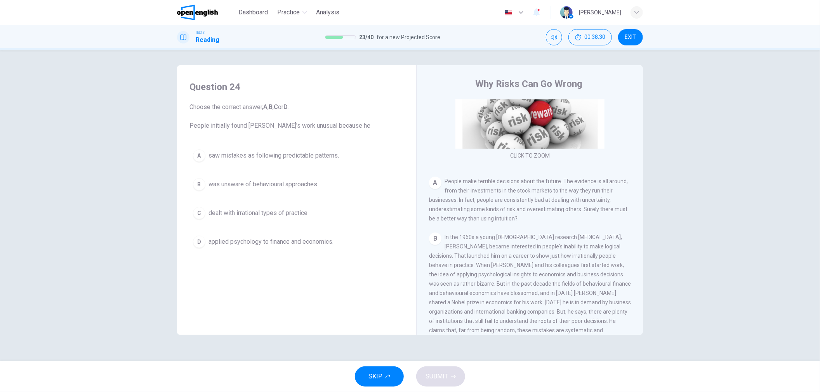
drag, startPoint x: 298, startPoint y: 128, endPoint x: 307, endPoint y: 128, distance: 8.1
click at [307, 128] on span "Choose the correct answer, A , B , C or D . People initially found [PERSON_NAME…" at bounding box center [296, 116] width 214 height 28
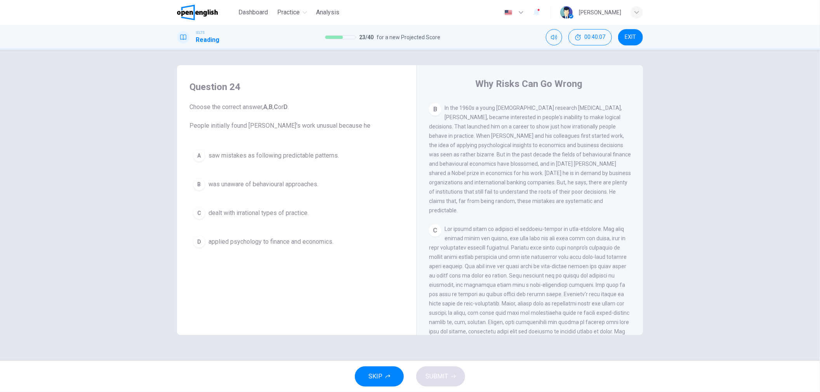
scroll to position [172, 0]
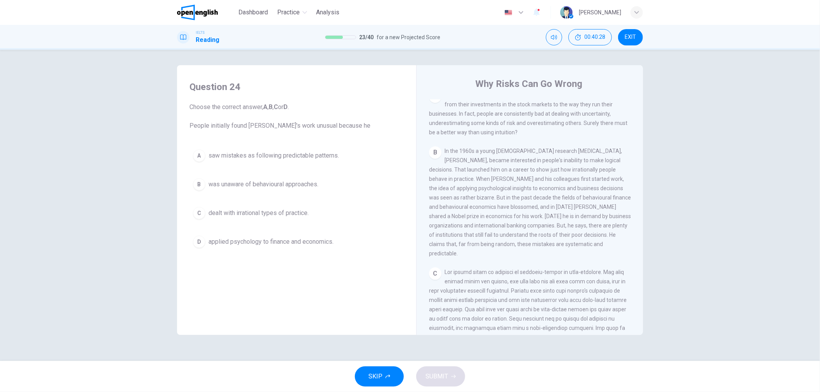
click at [304, 181] on span "was unaware of behavioural approaches." at bounding box center [263, 184] width 110 height 9
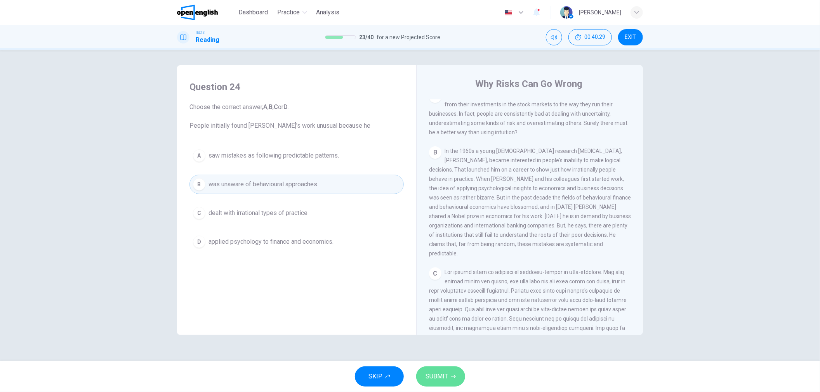
click at [436, 374] on span "SUBMIT" at bounding box center [436, 376] width 23 height 11
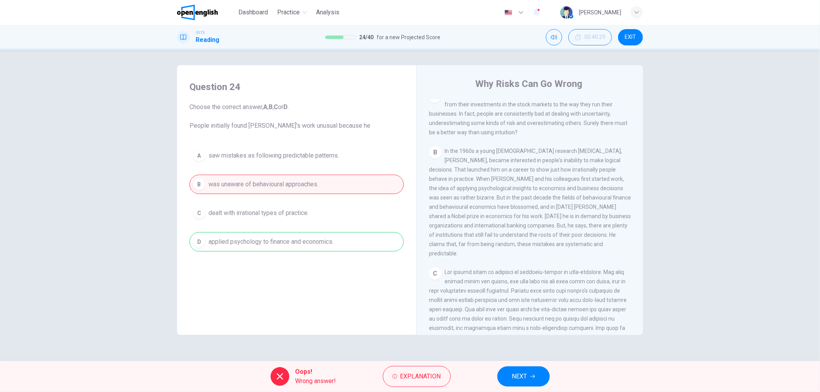
click at [515, 376] on span "NEXT" at bounding box center [519, 376] width 15 height 11
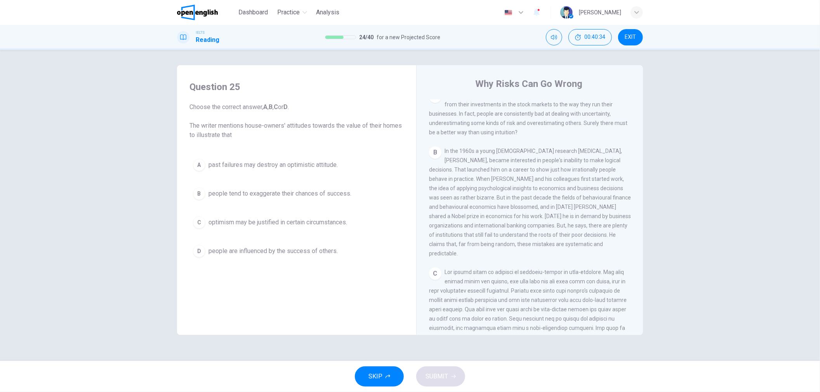
click at [422, 377] on div "SKIP SUBMIT" at bounding box center [410, 376] width 820 height 31
click at [626, 37] on span "EXIT" at bounding box center [630, 37] width 11 height 6
